Goal: Transaction & Acquisition: Obtain resource

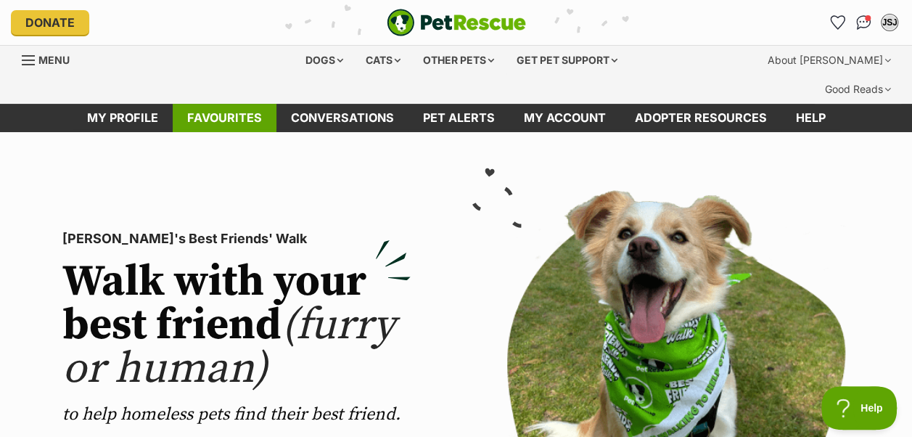
click at [241, 104] on link "Favourites" at bounding box center [225, 118] width 104 height 28
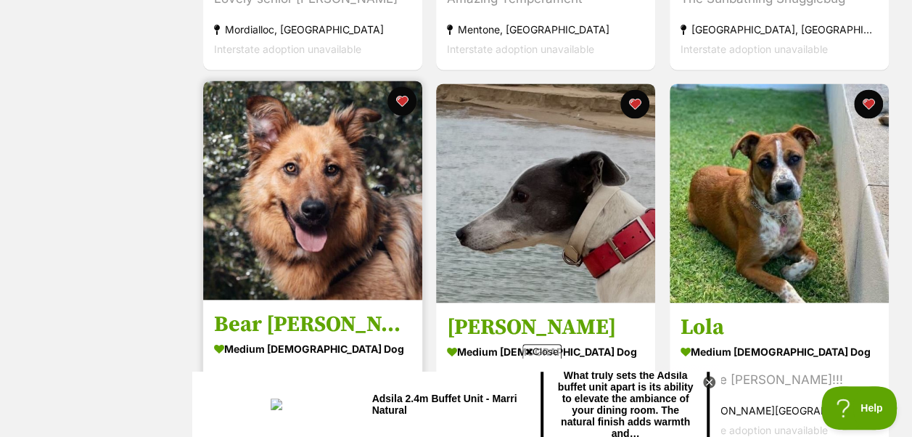
scroll to position [1016, 0]
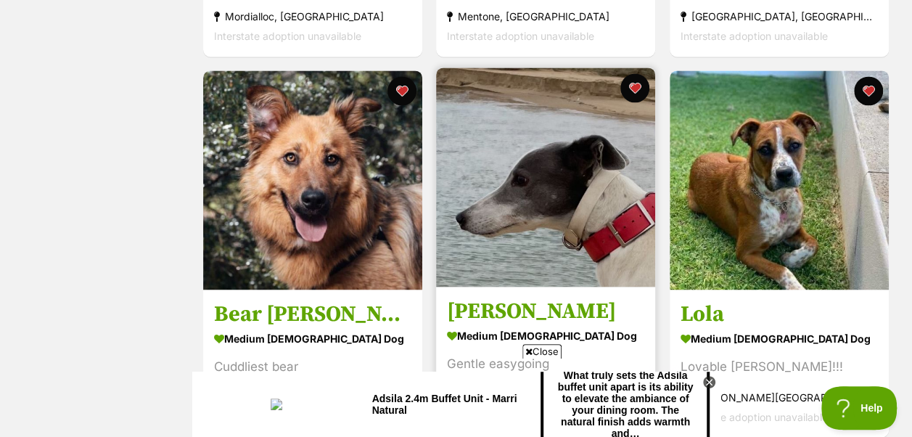
click at [554, 348] on span "Close" at bounding box center [541, 351] width 39 height 15
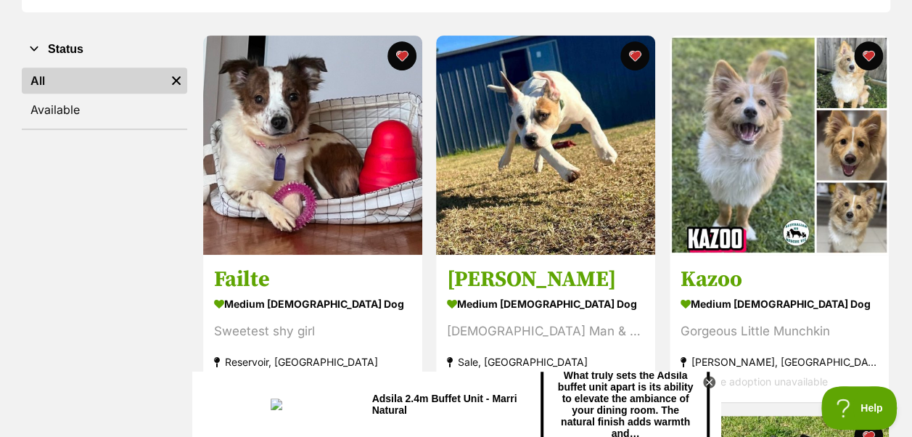
scroll to position [0, 0]
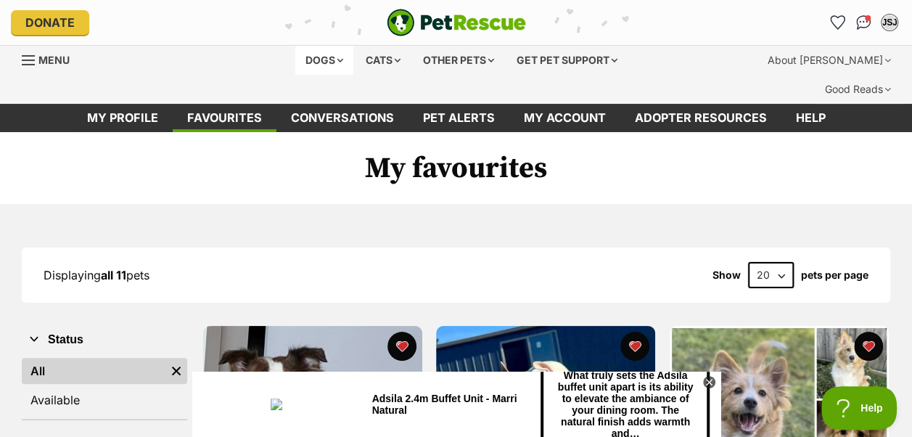
click at [337, 65] on div "Dogs" at bounding box center [324, 60] width 58 height 29
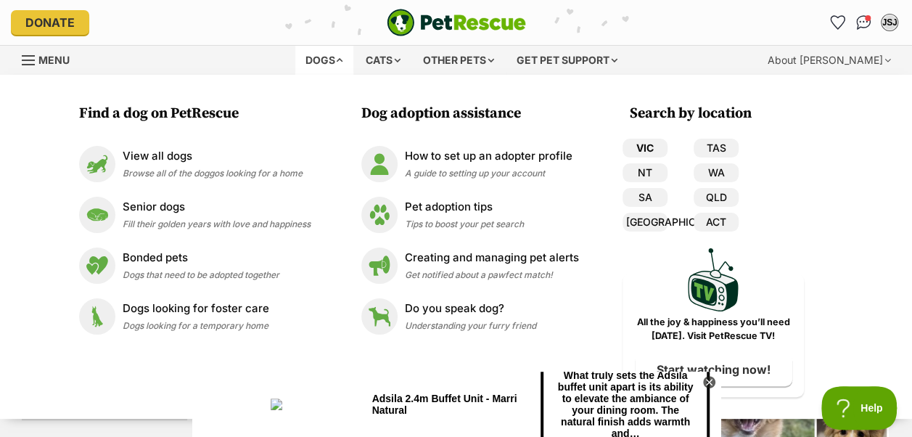
click at [647, 146] on link "VIC" at bounding box center [644, 148] width 45 height 19
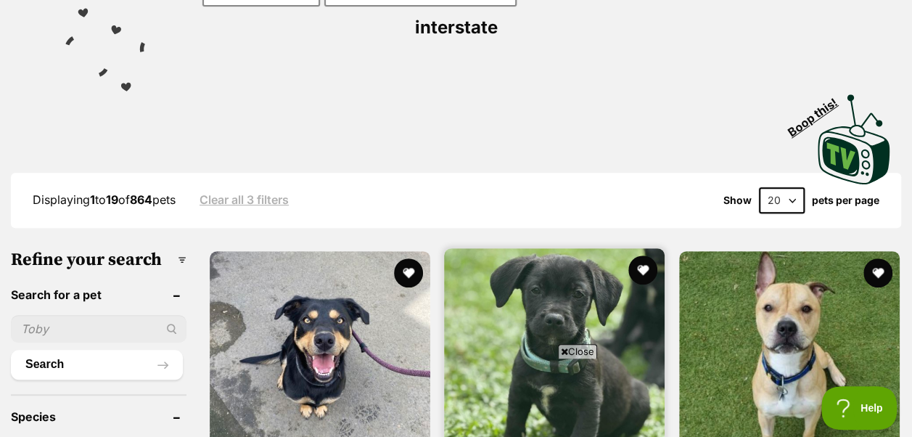
scroll to position [363, 0]
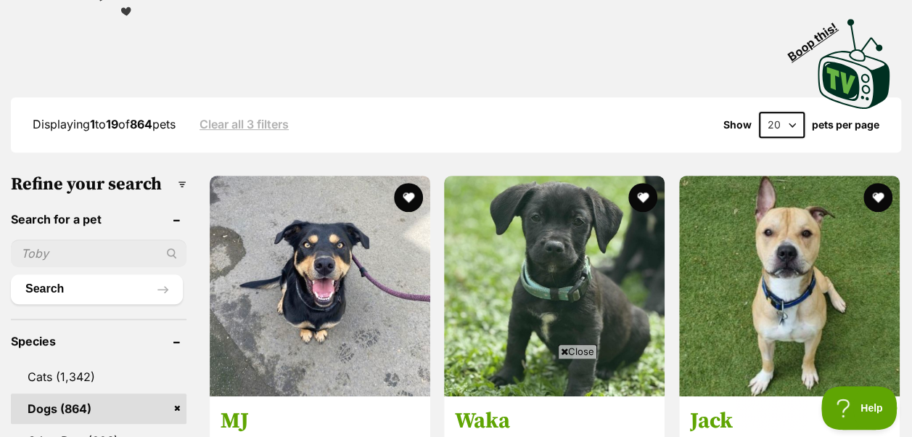
click at [578, 349] on span "Close" at bounding box center [577, 351] width 39 height 15
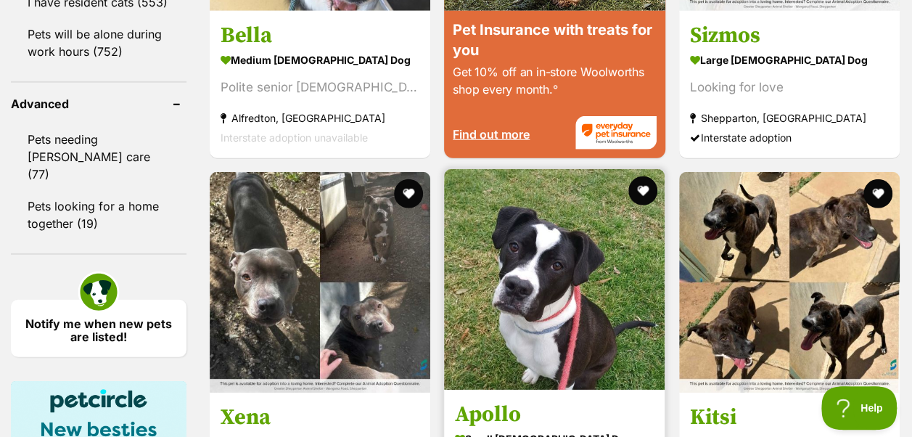
scroll to position [1741, 0]
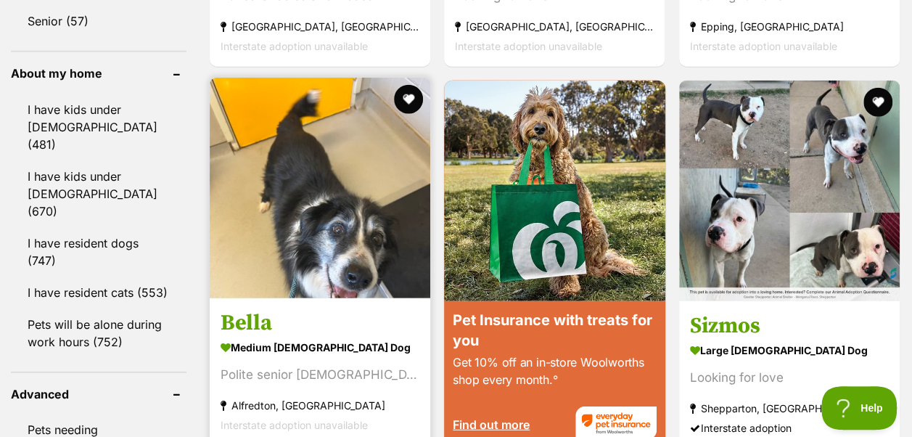
click at [358, 107] on img at bounding box center [320, 188] width 221 height 221
